Goal: Task Accomplishment & Management: Manage account settings

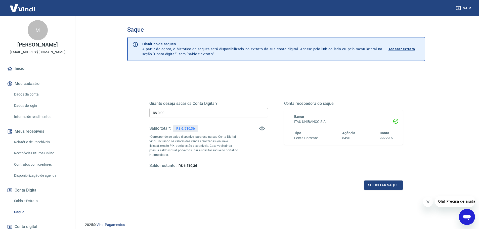
click at [197, 113] on input "R$ 0,00" at bounding box center [208, 112] width 119 height 9
